Goal: Information Seeking & Learning: Learn about a topic

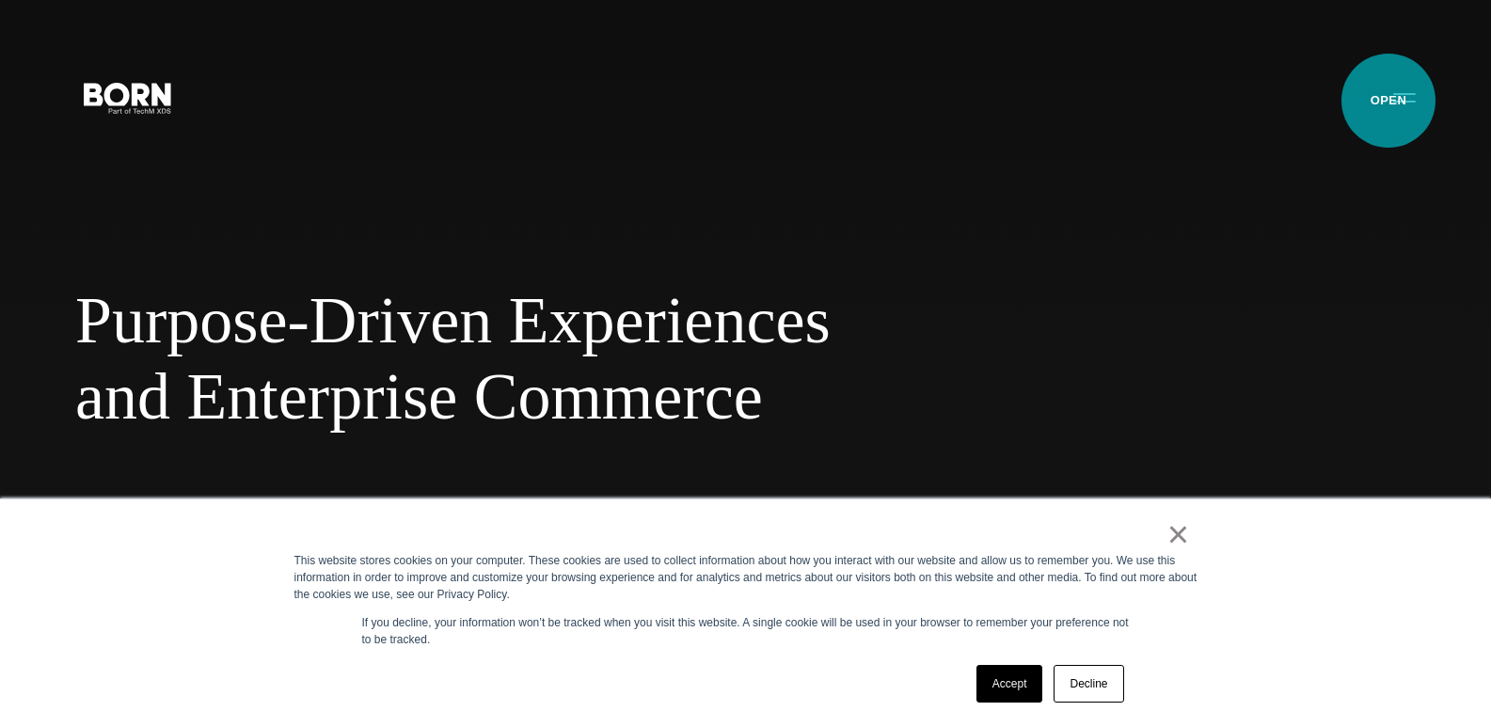
click at [1388, 101] on button "Primary Menu" at bounding box center [1404, 97] width 45 height 40
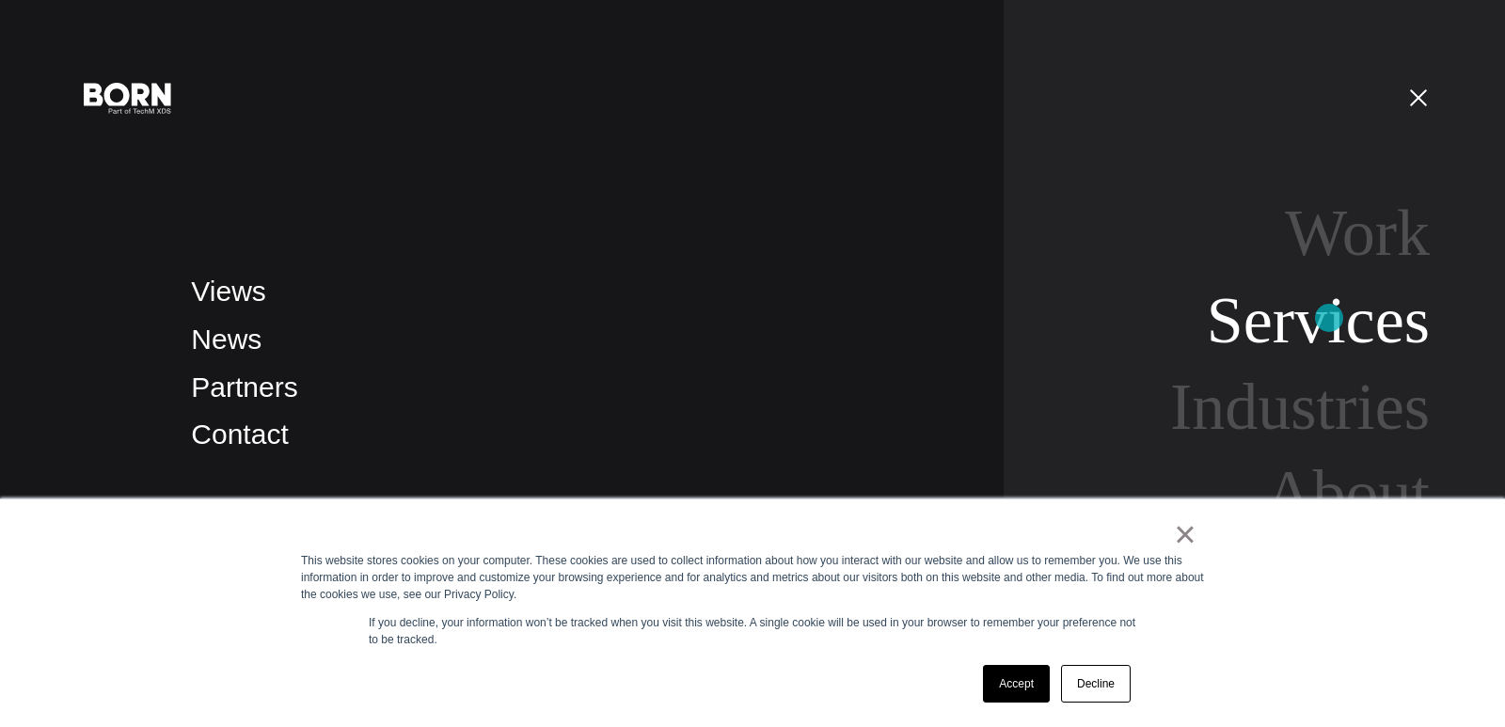
click at [1329, 318] on link "Services" at bounding box center [1318, 320] width 223 height 72
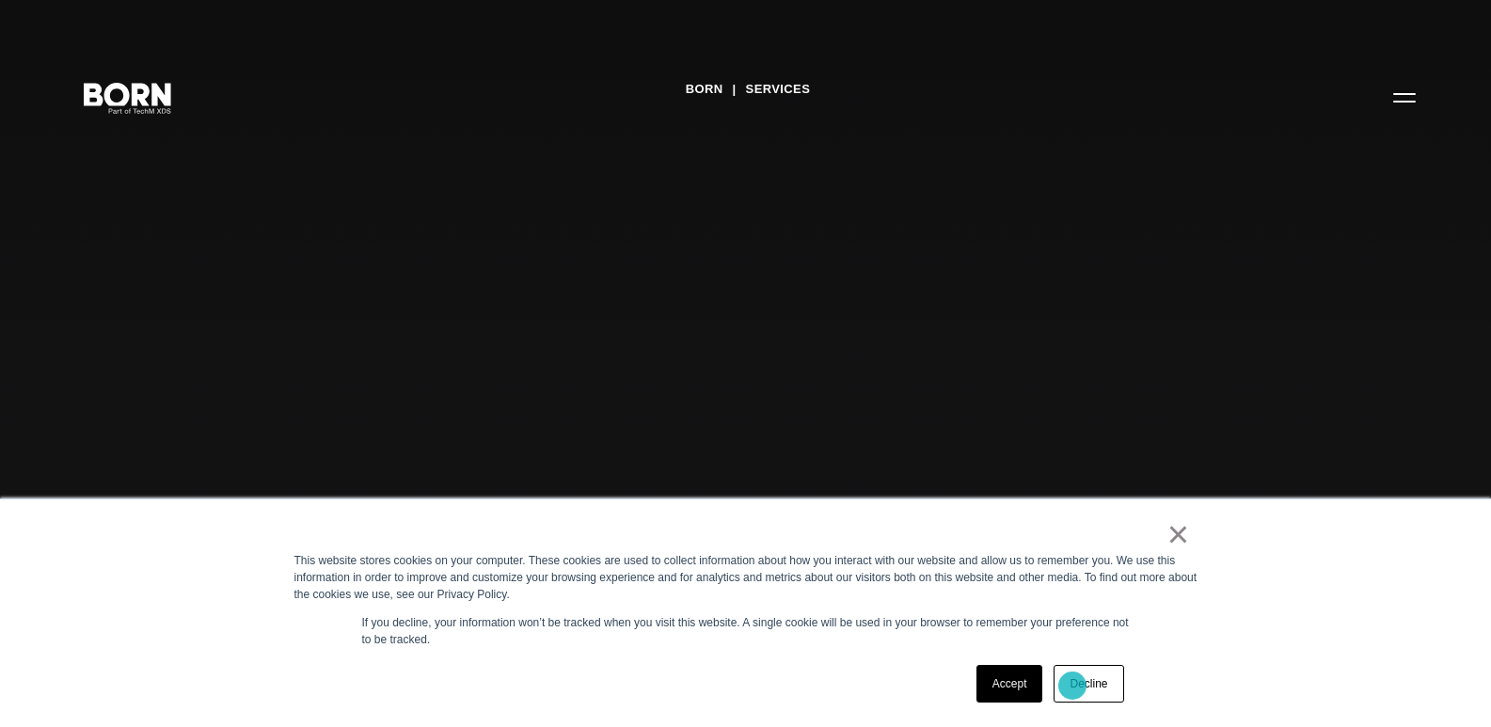
click at [1072, 686] on link "Decline" at bounding box center [1089, 684] width 70 height 38
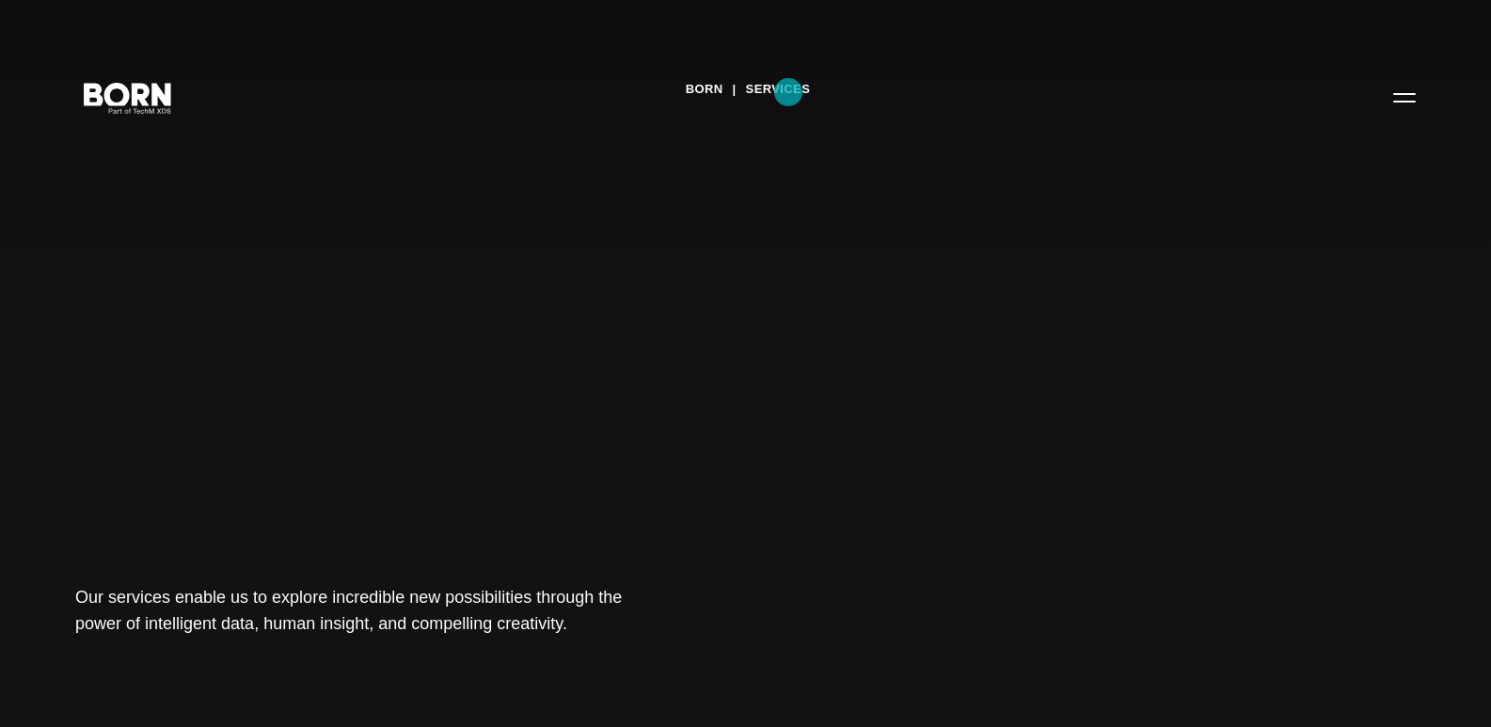
click at [788, 92] on link "Services" at bounding box center [778, 89] width 65 height 28
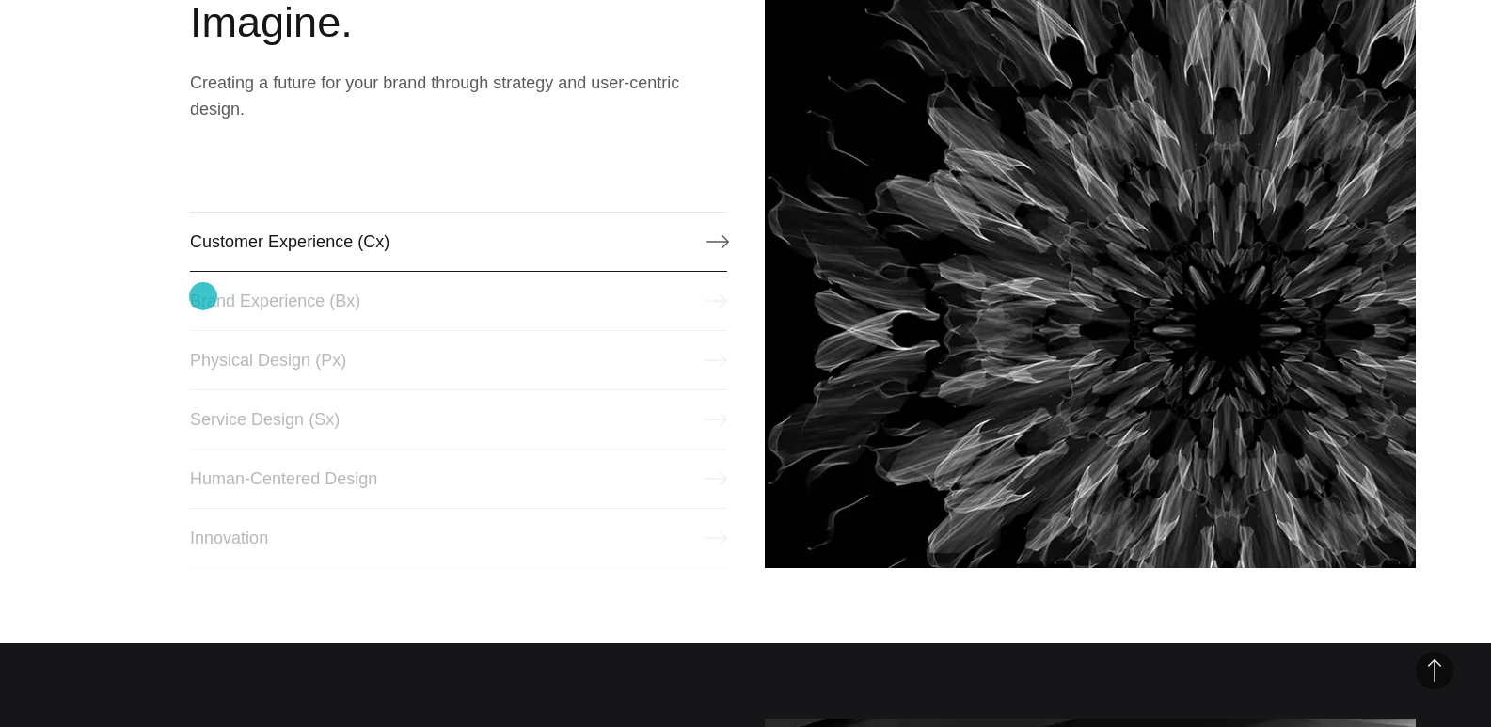
scroll to position [753, 0]
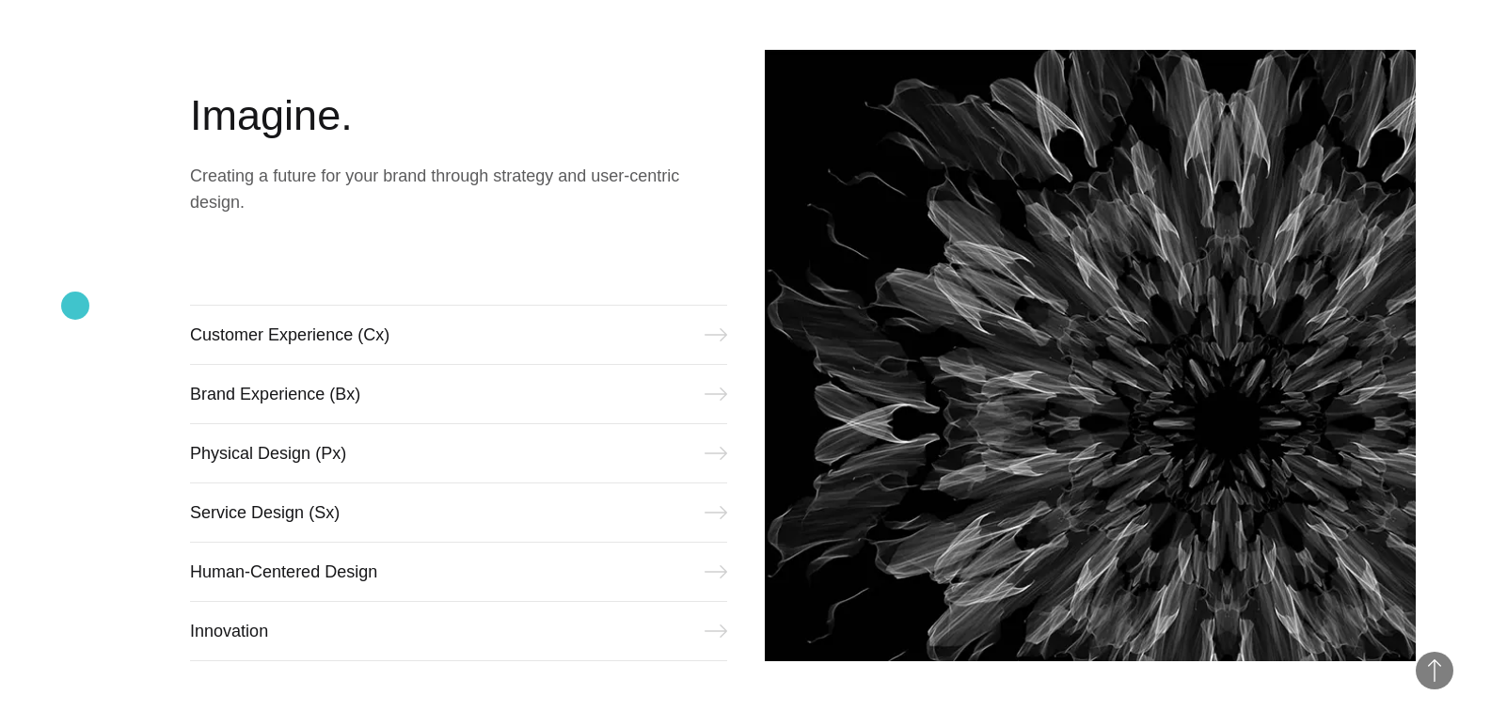
click at [75, 306] on link at bounding box center [113, 355] width 77 height 611
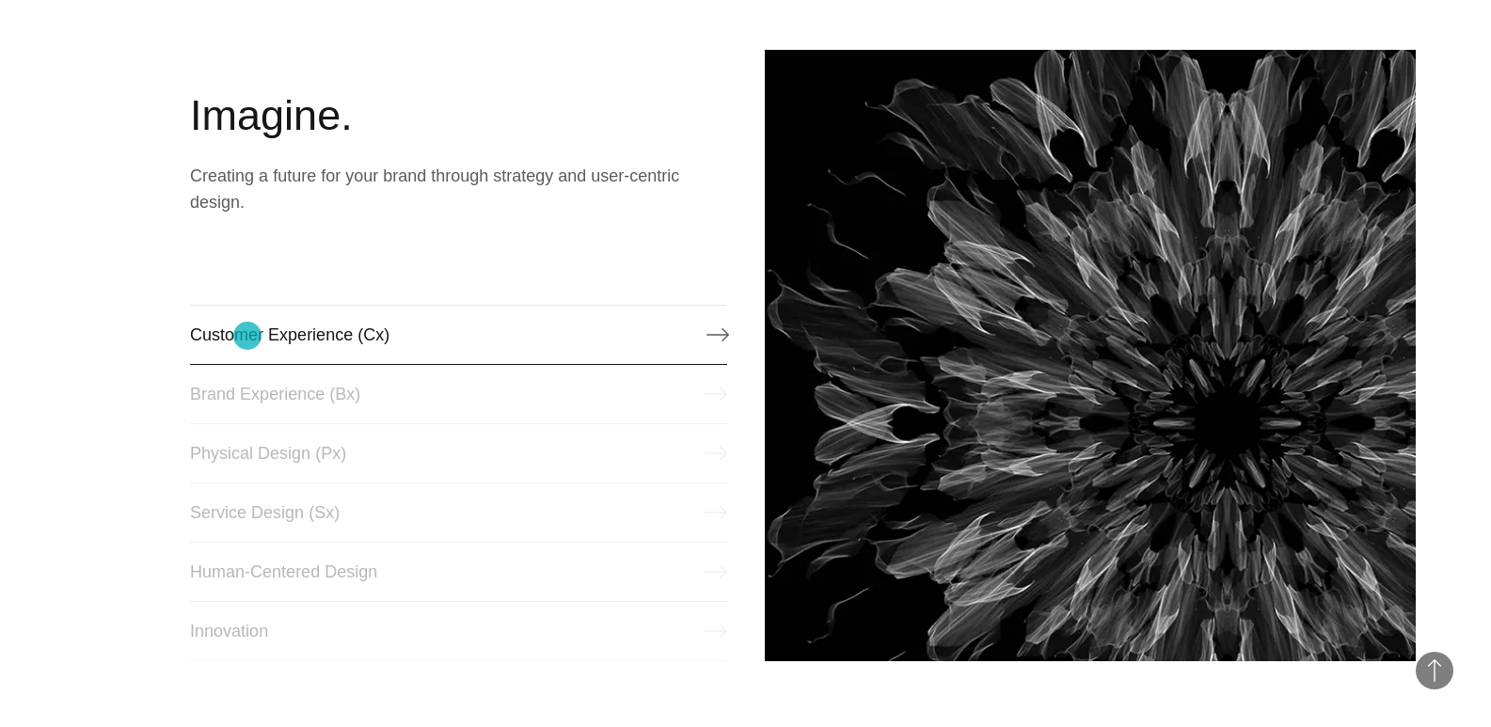
click at [247, 336] on link "Customer Experience (Cx)" at bounding box center [458, 335] width 536 height 60
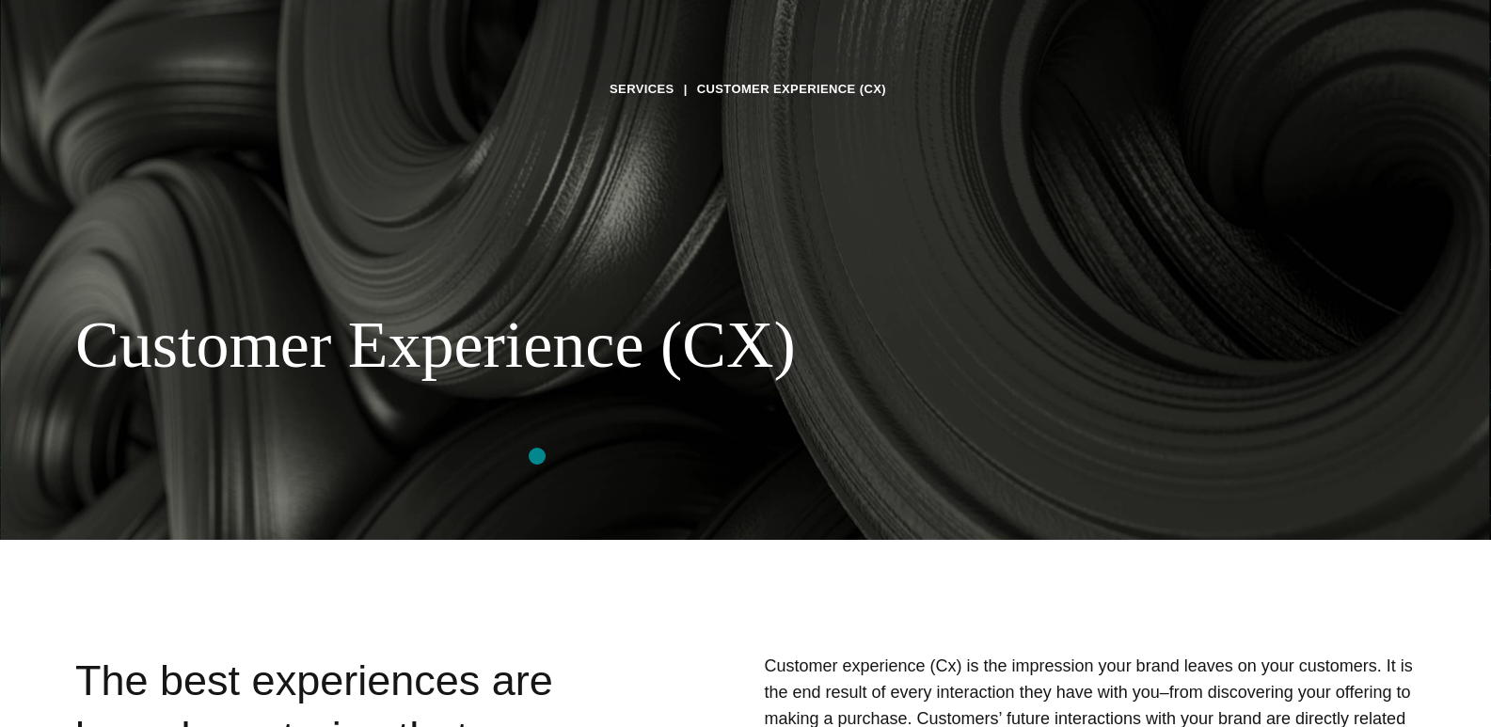
scroll to position [188, 0]
